Goal: Transaction & Acquisition: Purchase product/service

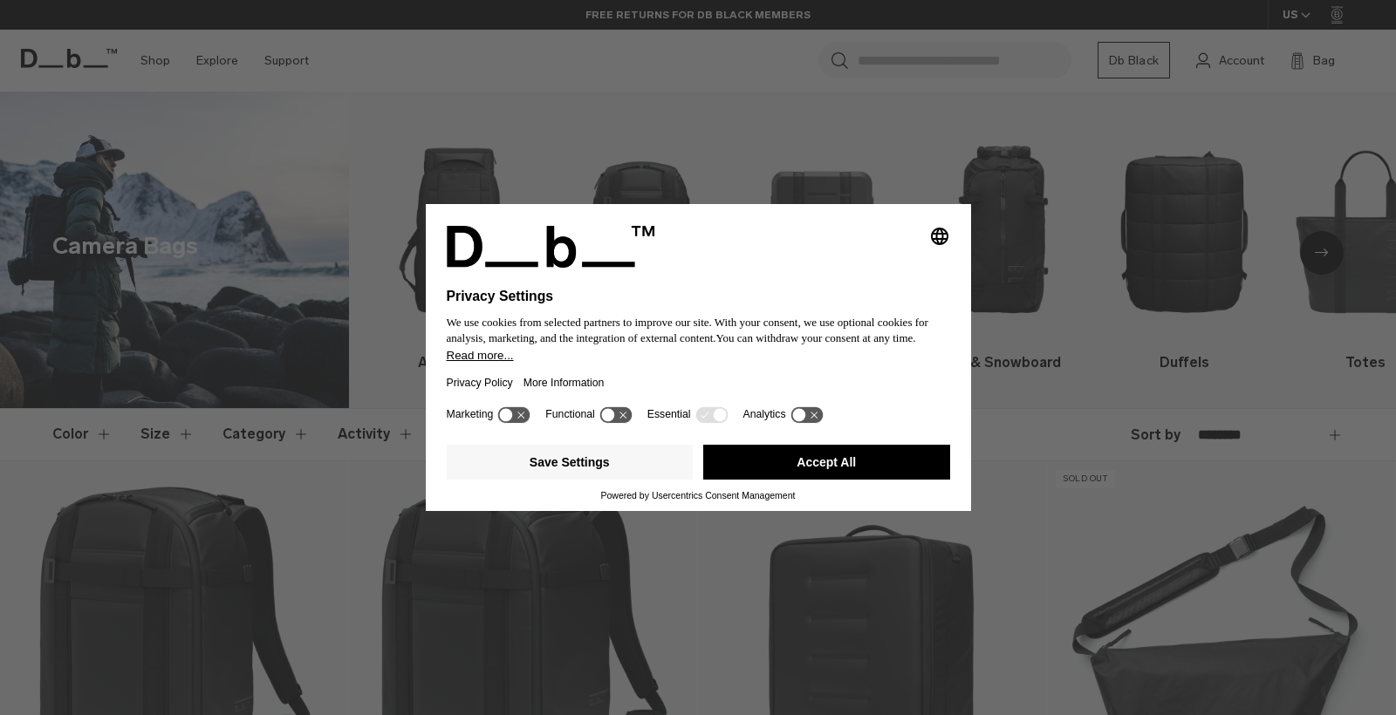
click at [724, 419] on icon at bounding box center [719, 415] width 13 height 13
click at [823, 419] on icon at bounding box center [807, 415] width 32 height 17
click at [804, 418] on icon at bounding box center [800, 415] width 8 height 6
click at [620, 478] on button "Save Settings" at bounding box center [570, 462] width 247 height 35
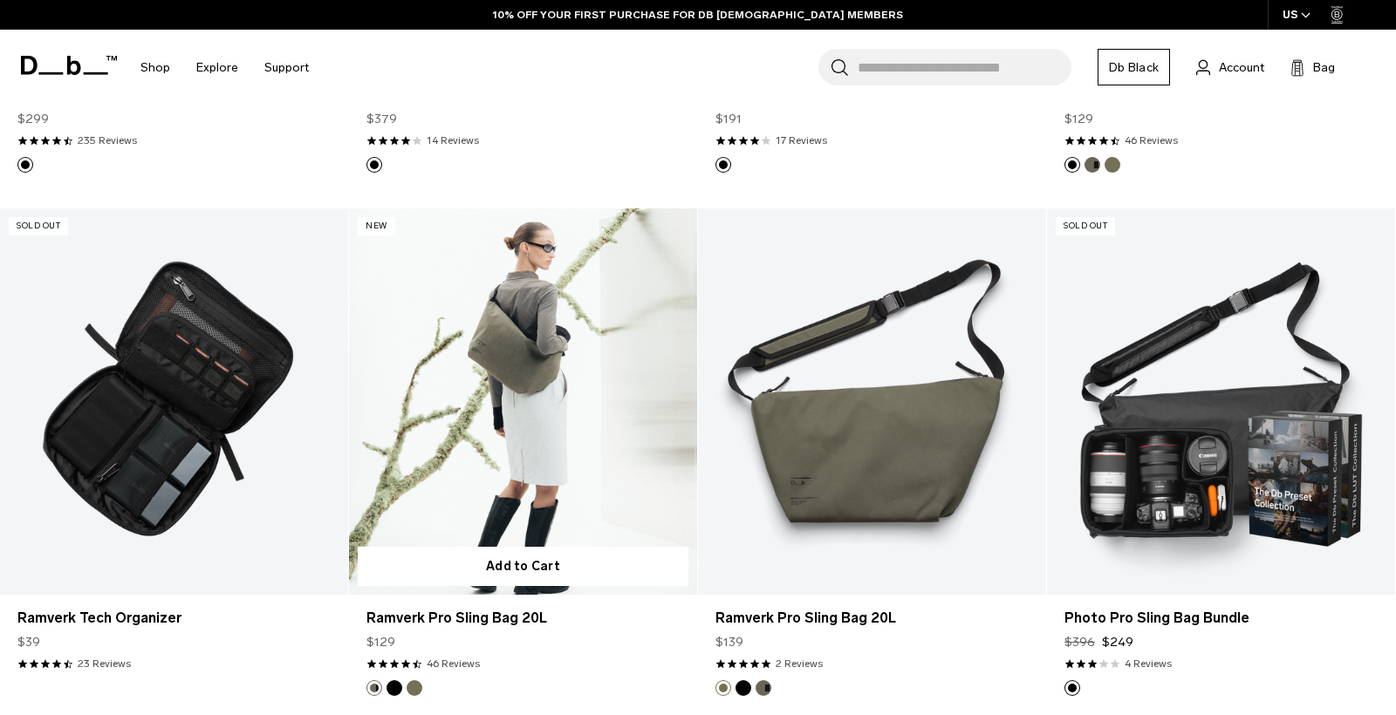
scroll to position [778, 0]
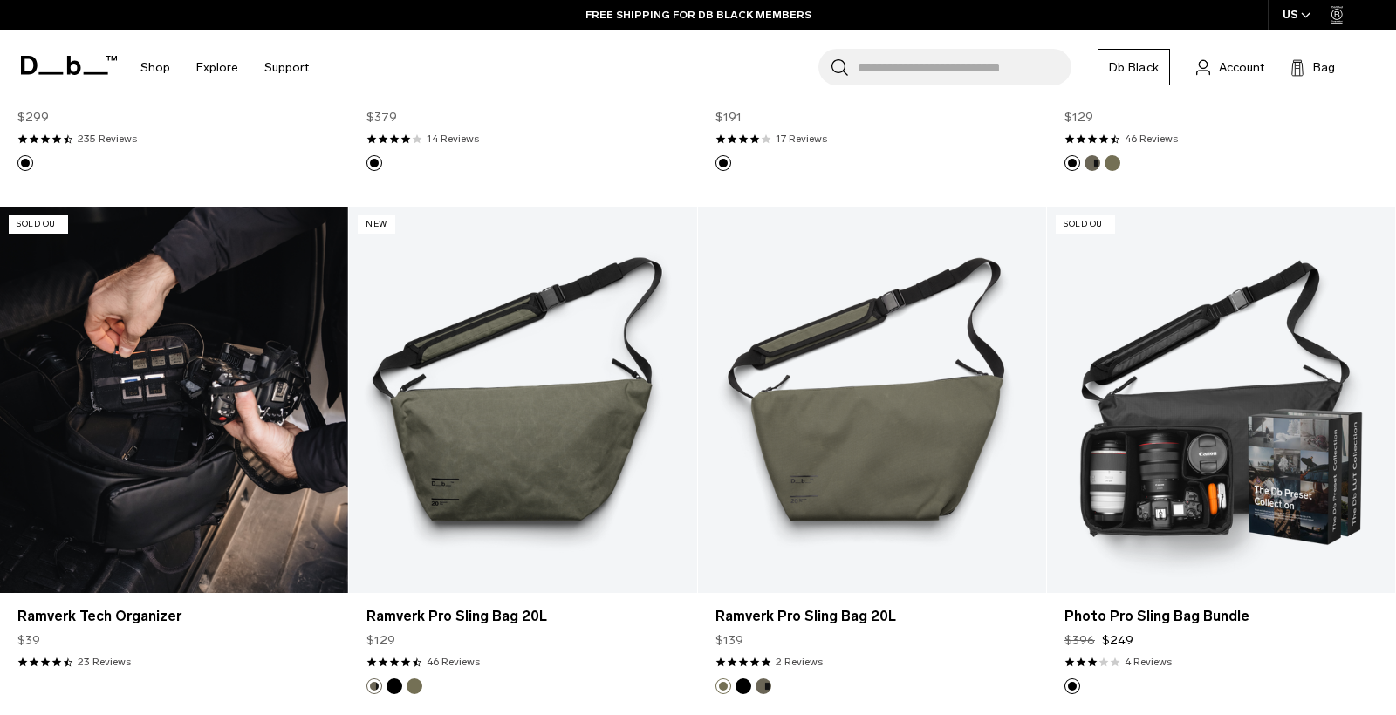
click at [188, 390] on link "Ramverk Tech Organizer" at bounding box center [174, 400] width 348 height 387
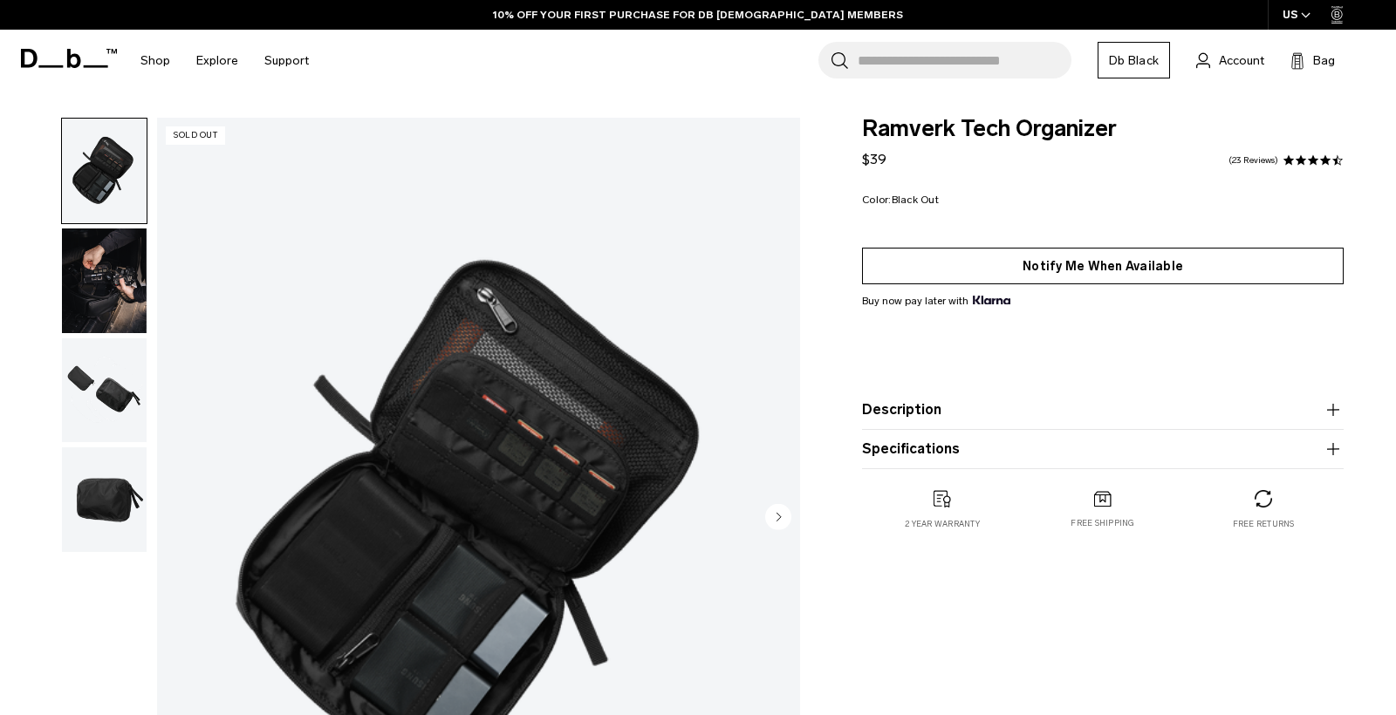
click at [969, 264] on button "Notify Me When Available" at bounding box center [1103, 266] width 482 height 37
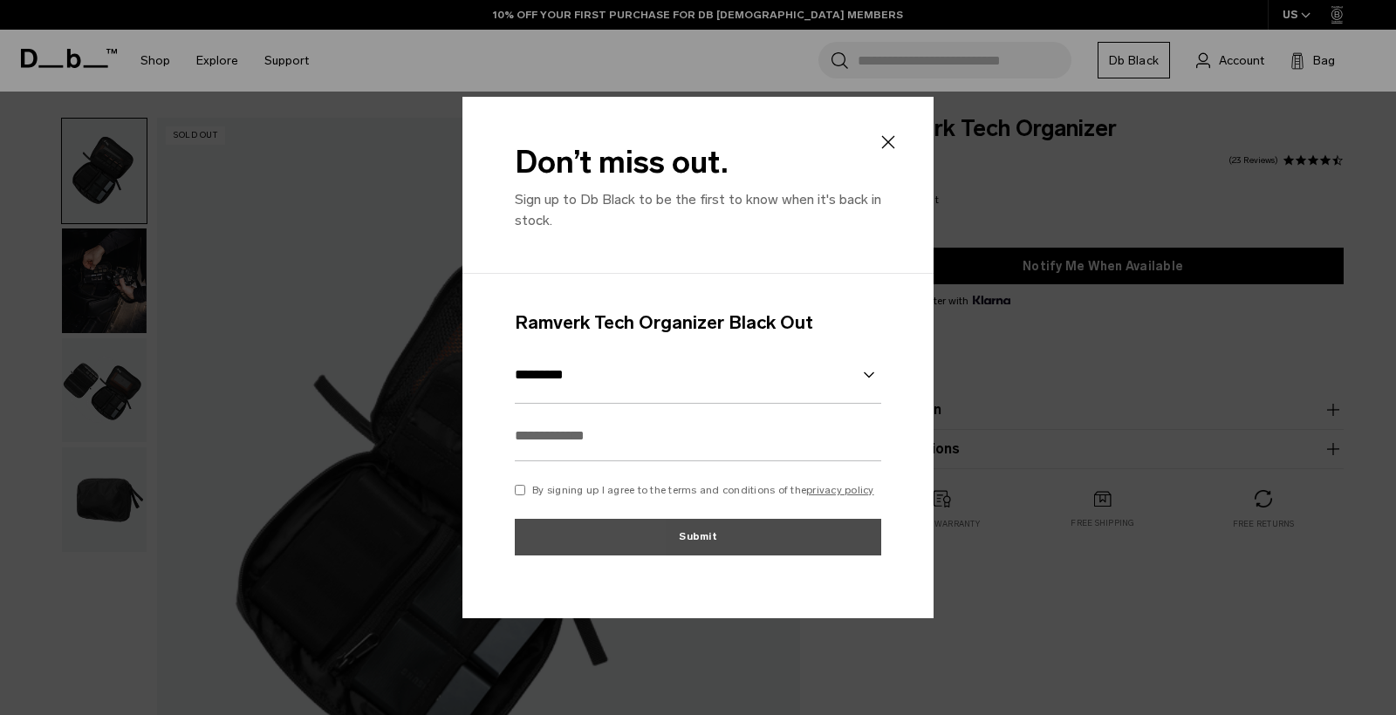
click at [571, 447] on input "text" at bounding box center [698, 436] width 366 height 51
type input "**********"
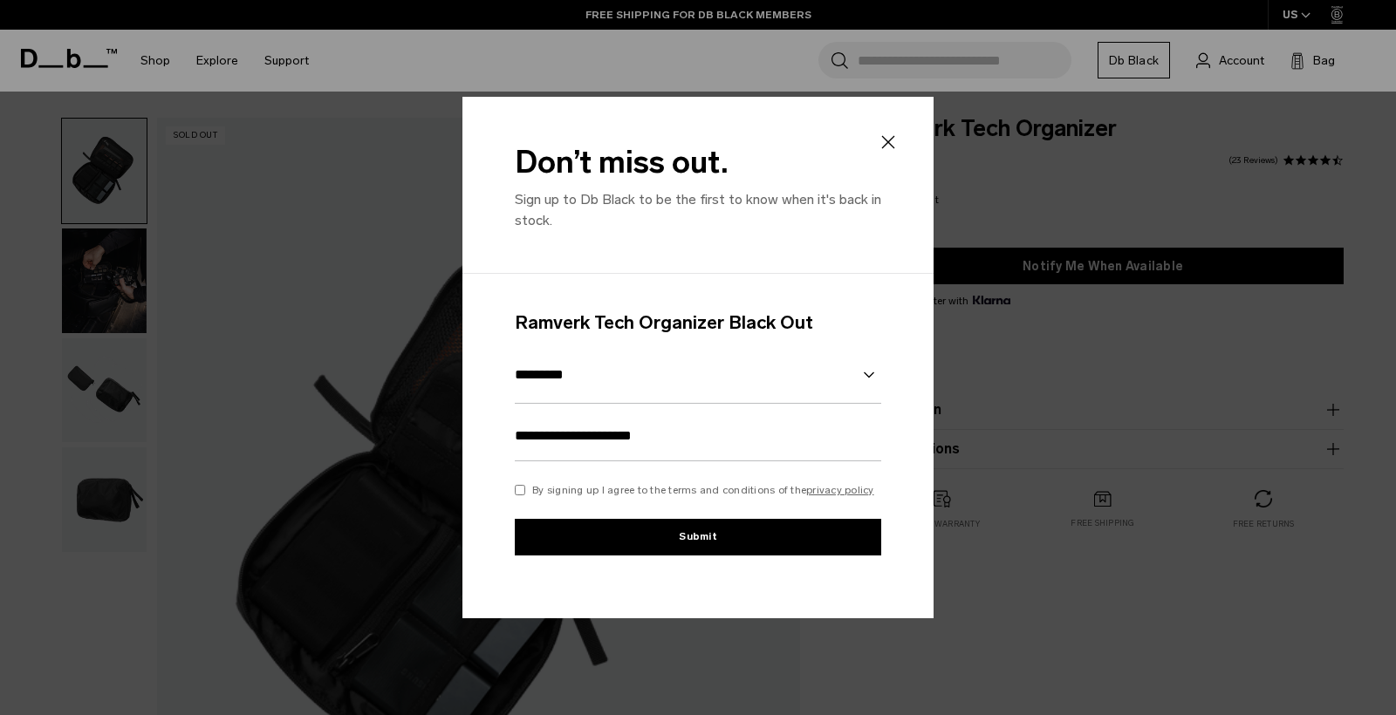
click at [727, 532] on button "Submit" at bounding box center [698, 537] width 366 height 37
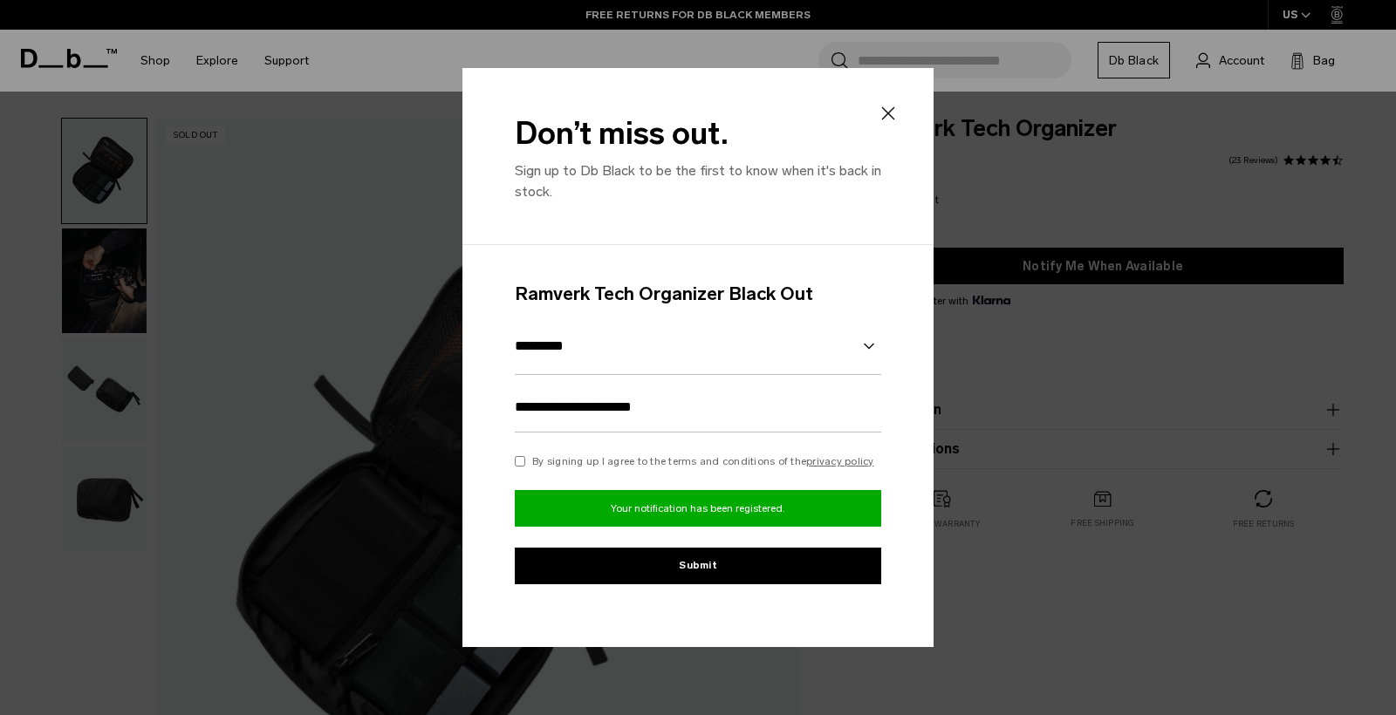
click at [886, 106] on icon at bounding box center [888, 113] width 21 height 21
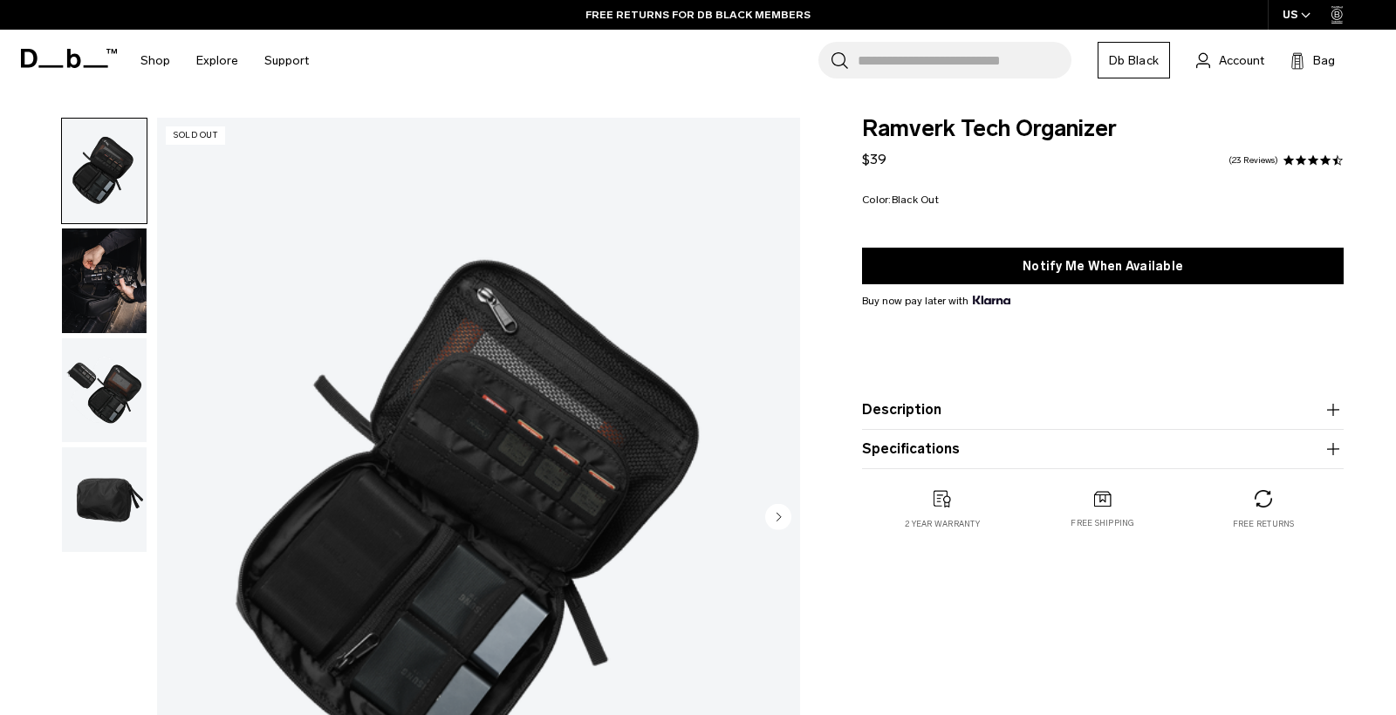
click at [96, 296] on img "button" at bounding box center [104, 281] width 85 height 105
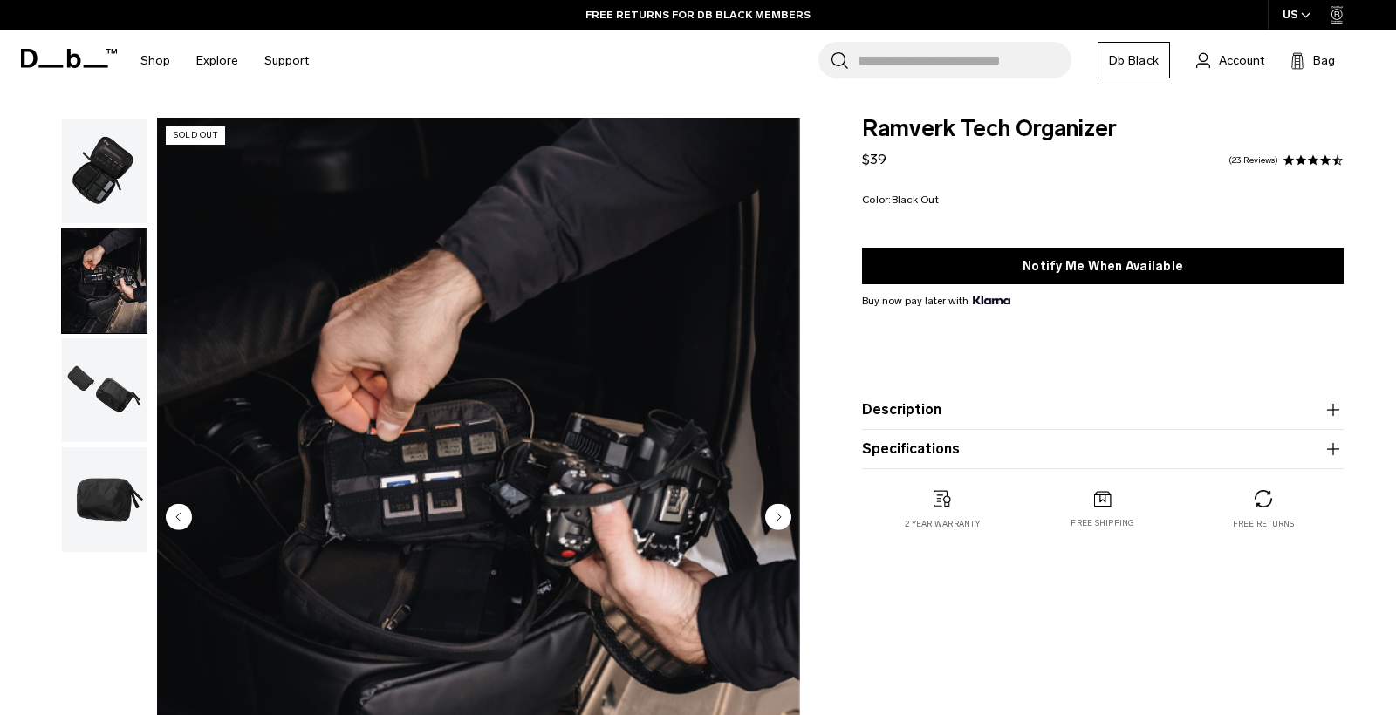
click at [784, 521] on circle "Next slide" at bounding box center [778, 517] width 26 height 26
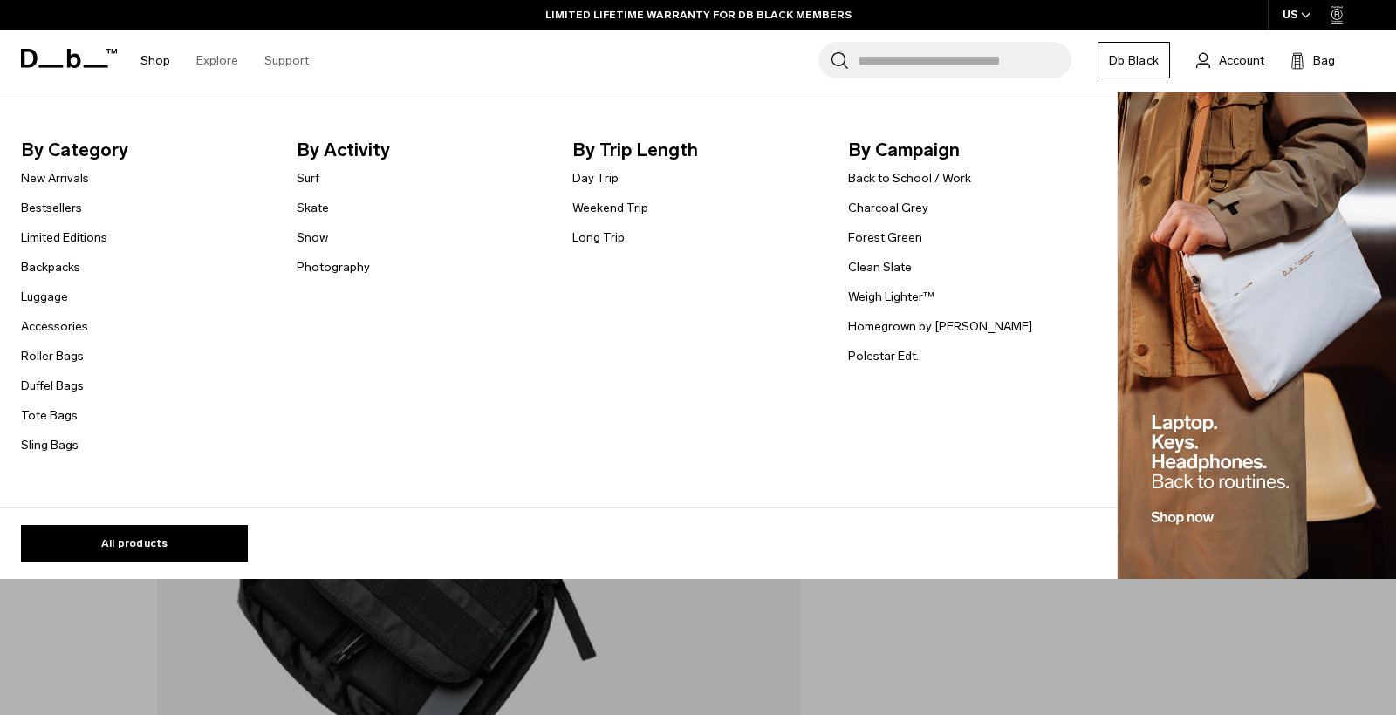
click at [158, 57] on link "Shop" at bounding box center [155, 61] width 30 height 62
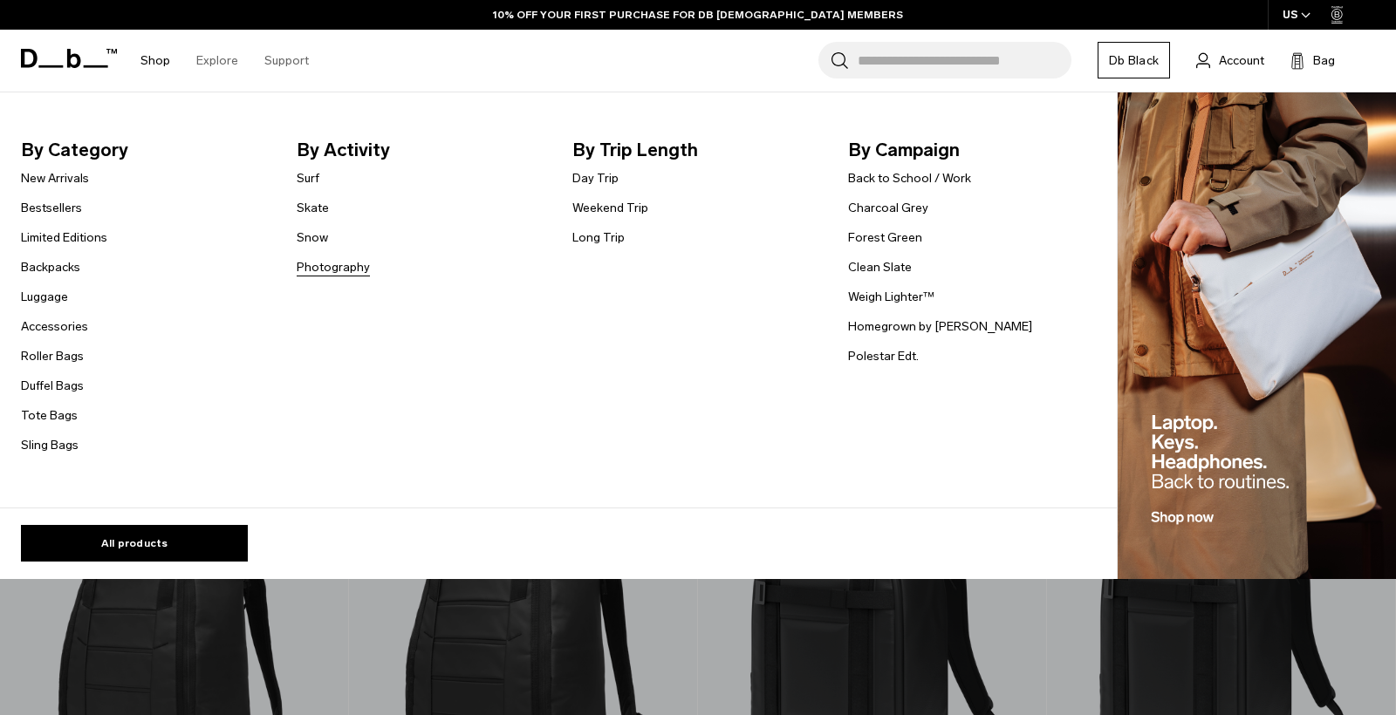
click at [334, 265] on link "Photography" at bounding box center [333, 267] width 73 height 18
